Goal: Information Seeking & Learning: Learn about a topic

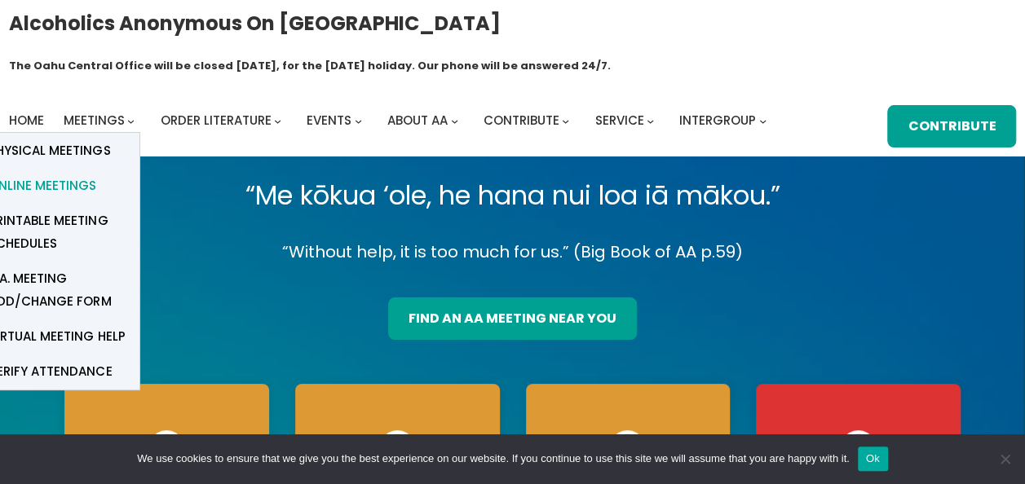
click at [49, 175] on span "Online Meetings" at bounding box center [43, 186] width 108 height 23
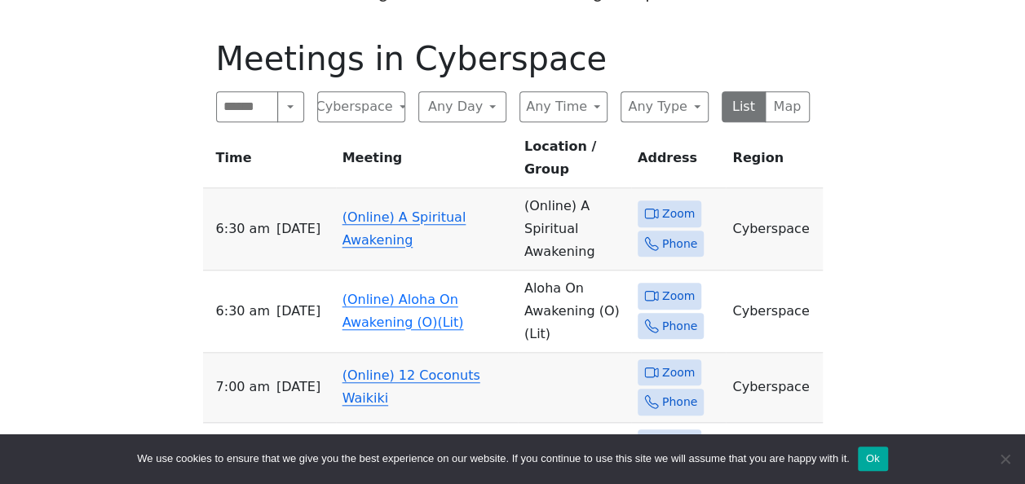
scroll to position [652, 0]
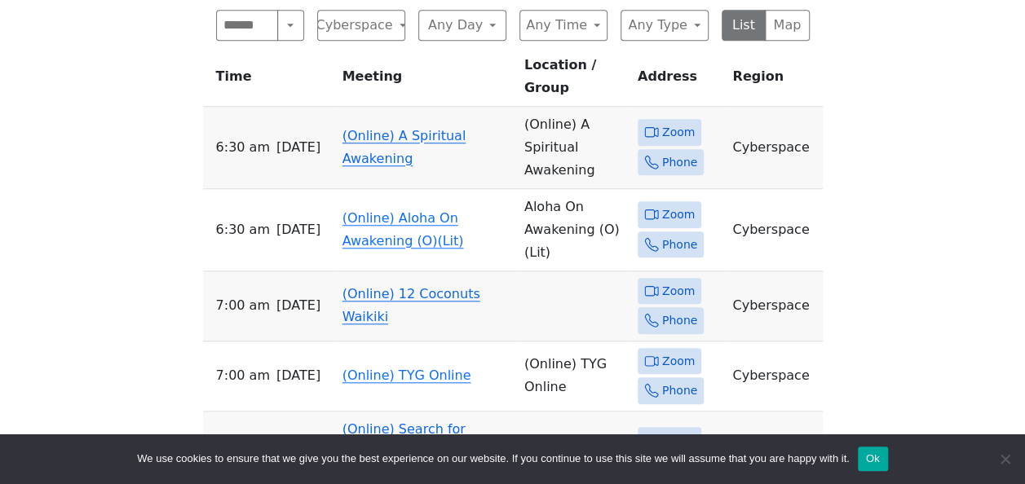
click at [648, 284] on icon at bounding box center [651, 291] width 15 height 15
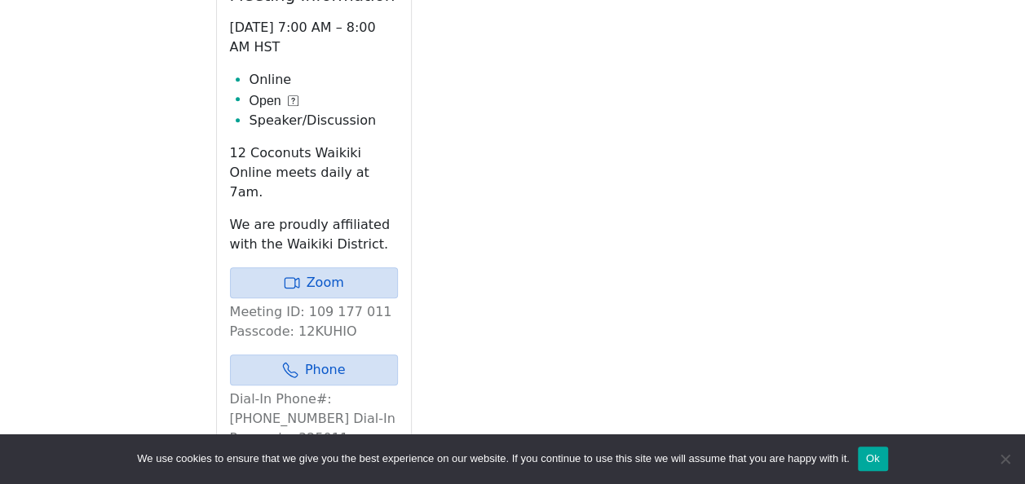
scroll to position [723, 0]
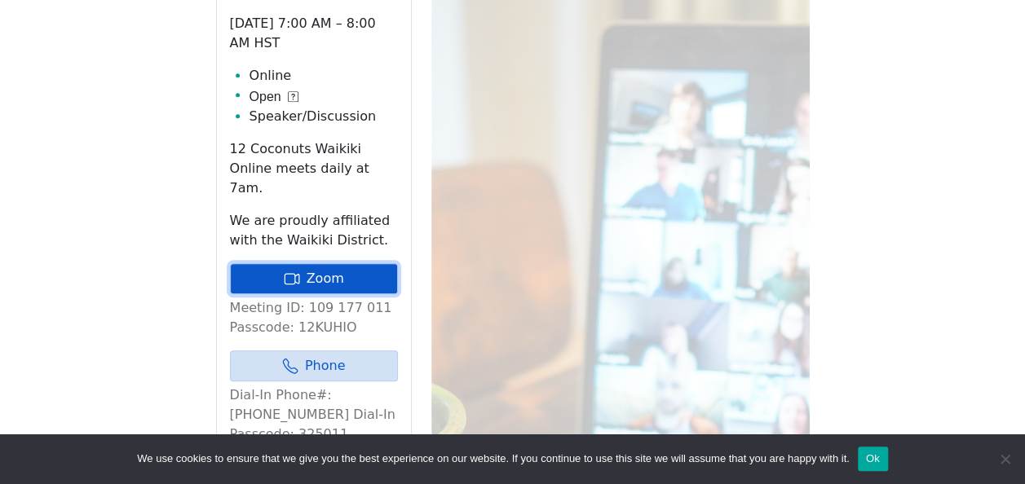
click at [310, 263] on link "Zoom" at bounding box center [314, 278] width 168 height 31
click at [312, 263] on link "Zoom" at bounding box center [314, 278] width 168 height 31
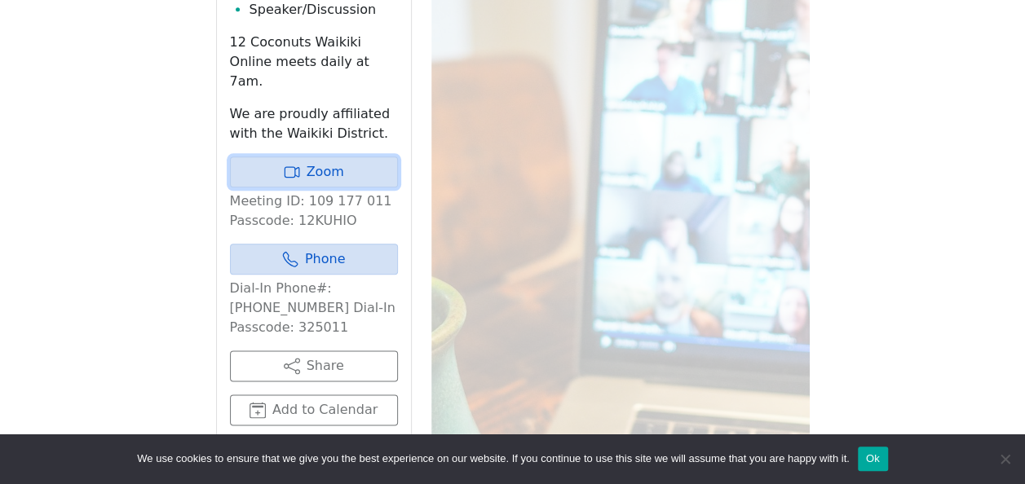
scroll to position [805, 0]
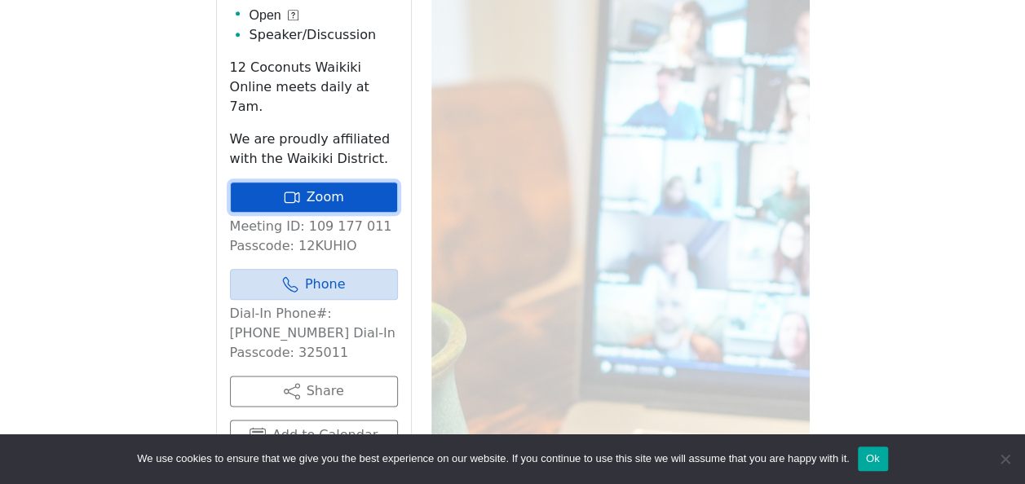
click at [342, 182] on link "Zoom" at bounding box center [314, 197] width 168 height 31
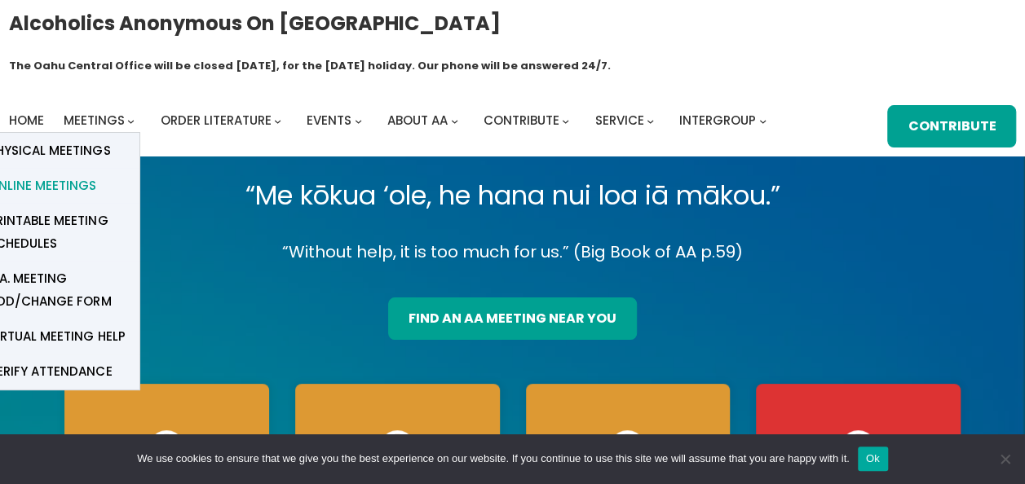
click at [63, 175] on span "Online Meetings" at bounding box center [43, 186] width 108 height 23
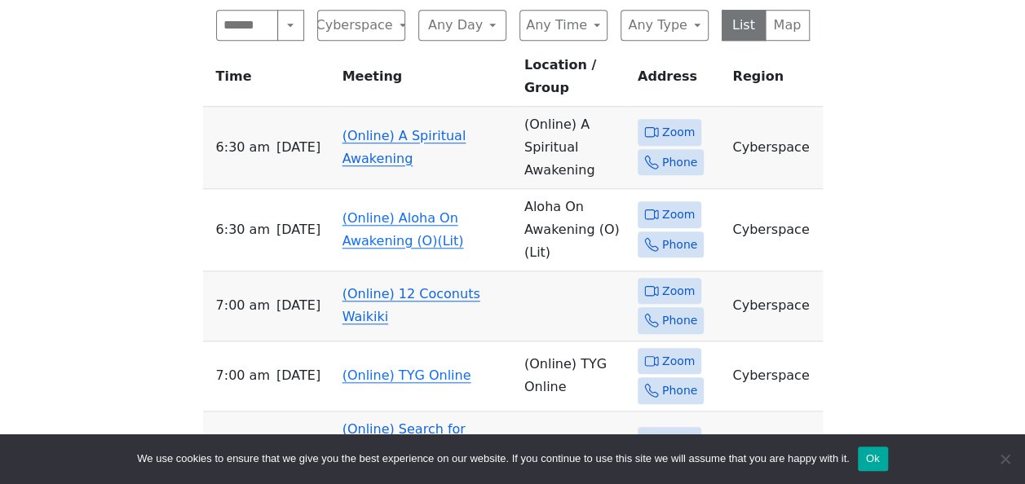
scroll to position [734, 0]
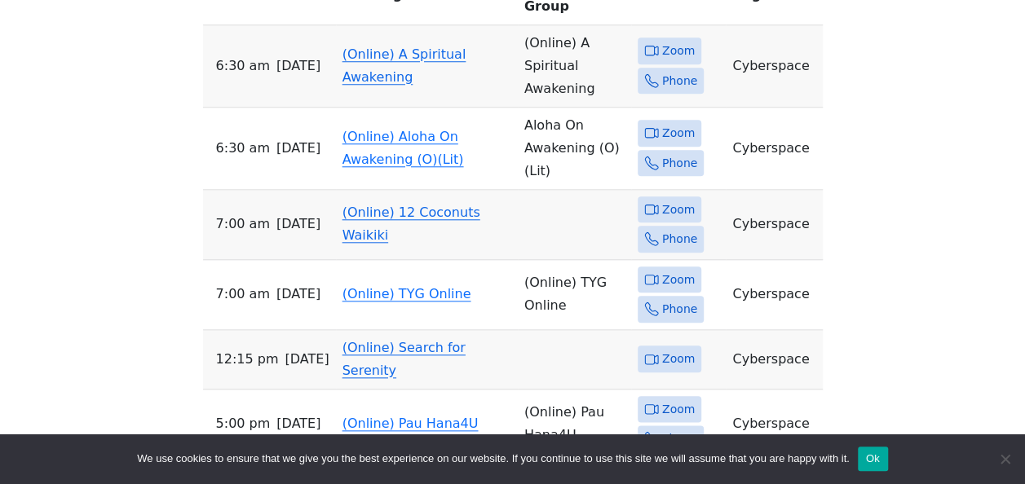
click at [372, 205] on link "(Online) 12 Coconuts Waikiki" at bounding box center [412, 224] width 138 height 38
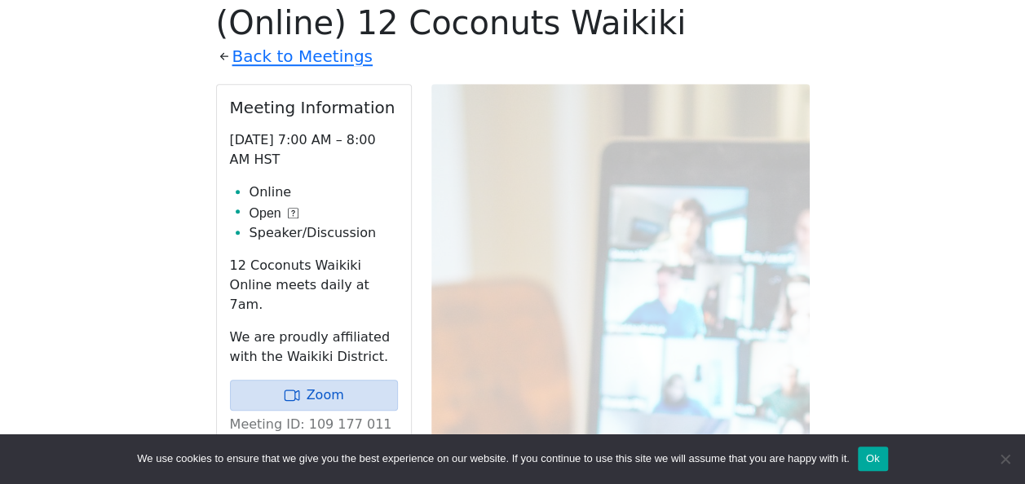
scroll to position [642, 0]
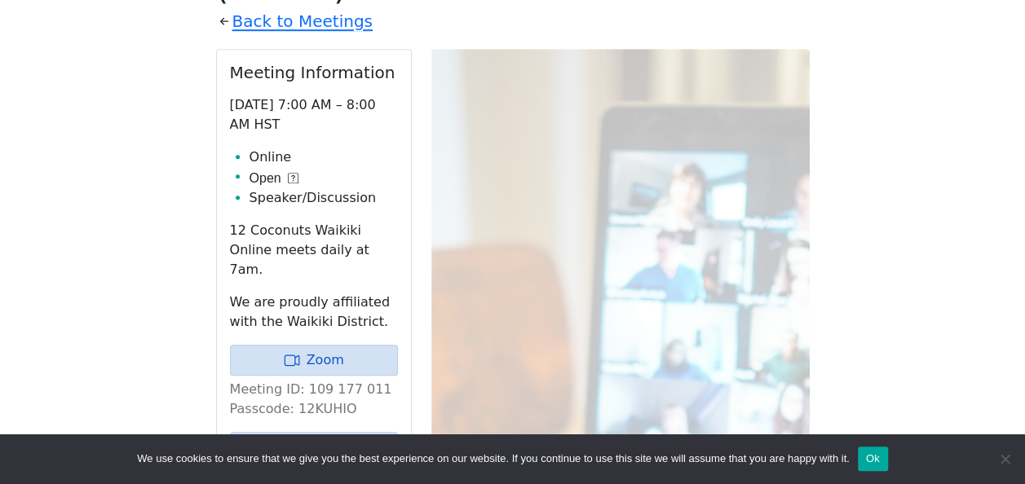
scroll to position [734, 0]
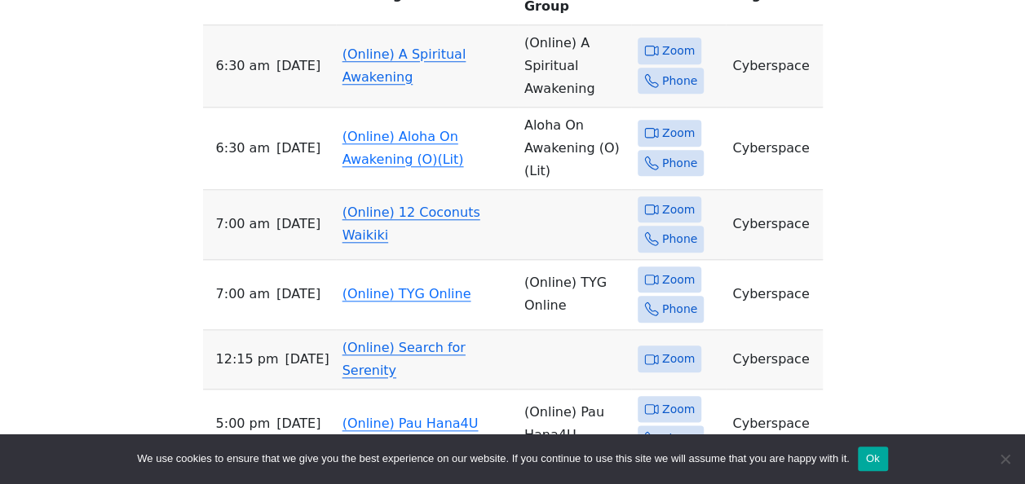
click at [664, 200] on span "Zoom" at bounding box center [678, 210] width 33 height 20
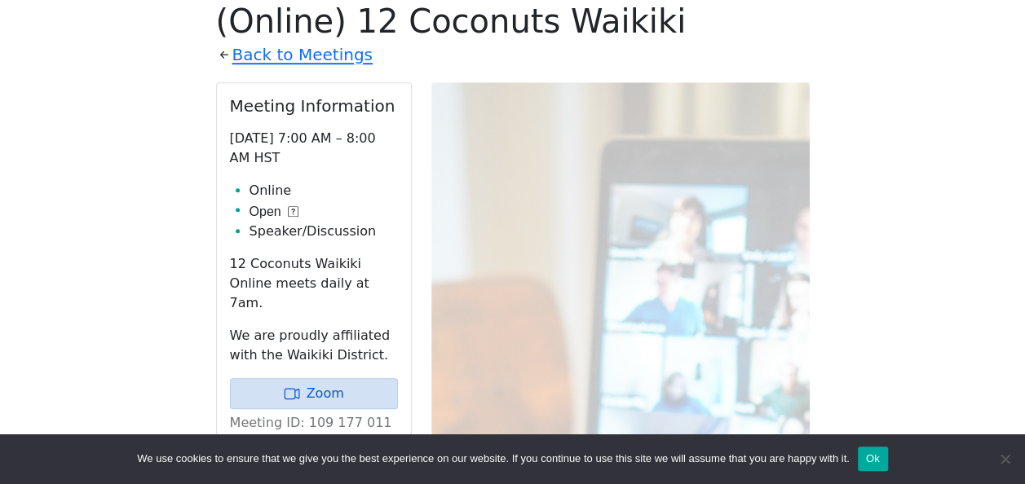
scroll to position [642, 0]
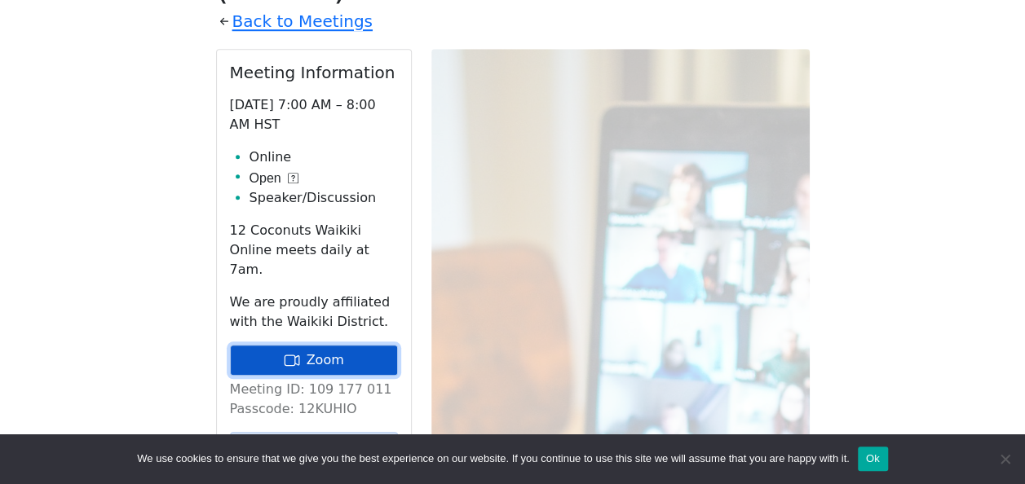
click at [317, 345] on link "Zoom" at bounding box center [314, 360] width 168 height 31
